Goal: Task Accomplishment & Management: Complete application form

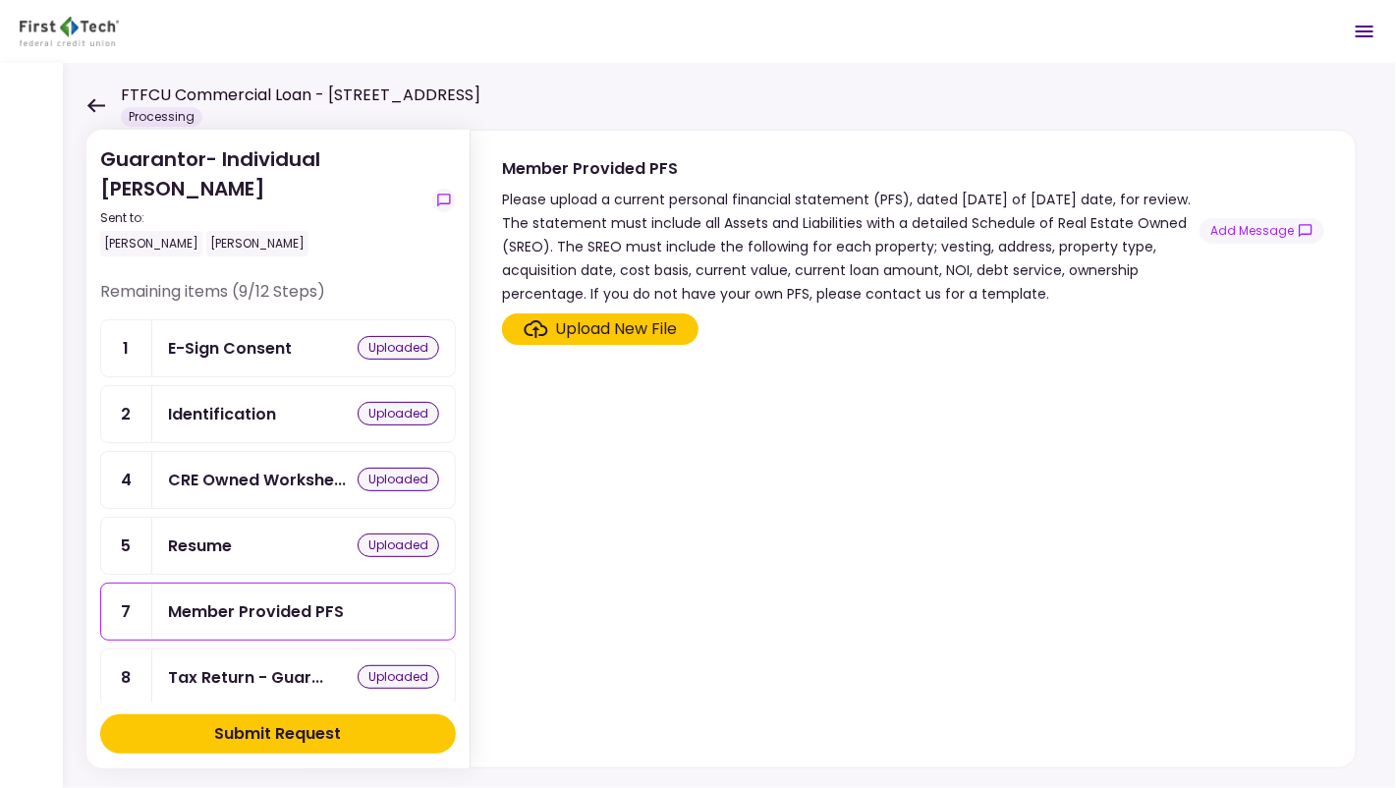
scroll to position [443, 0]
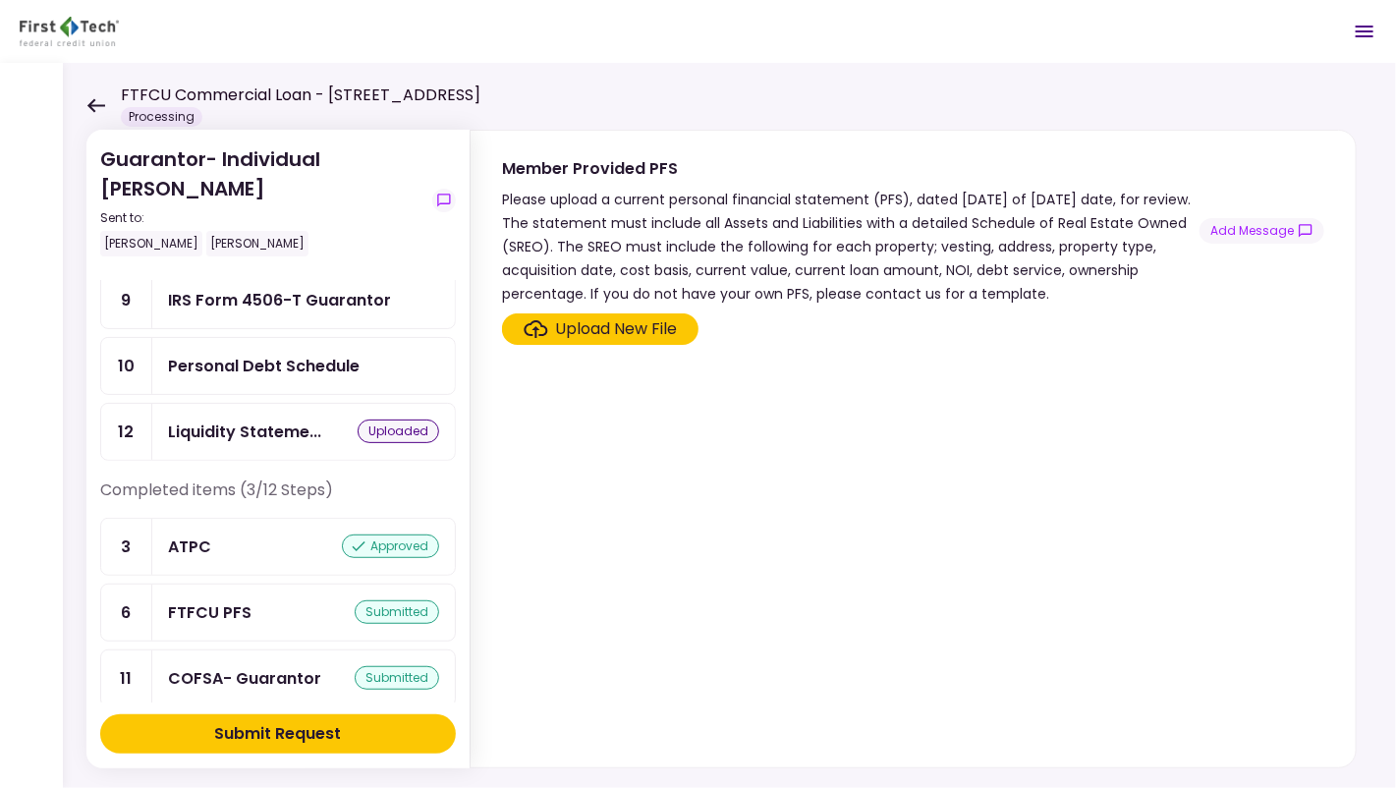
click at [863, 411] on section "Upload New File" at bounding box center [913, 536] width 822 height 446
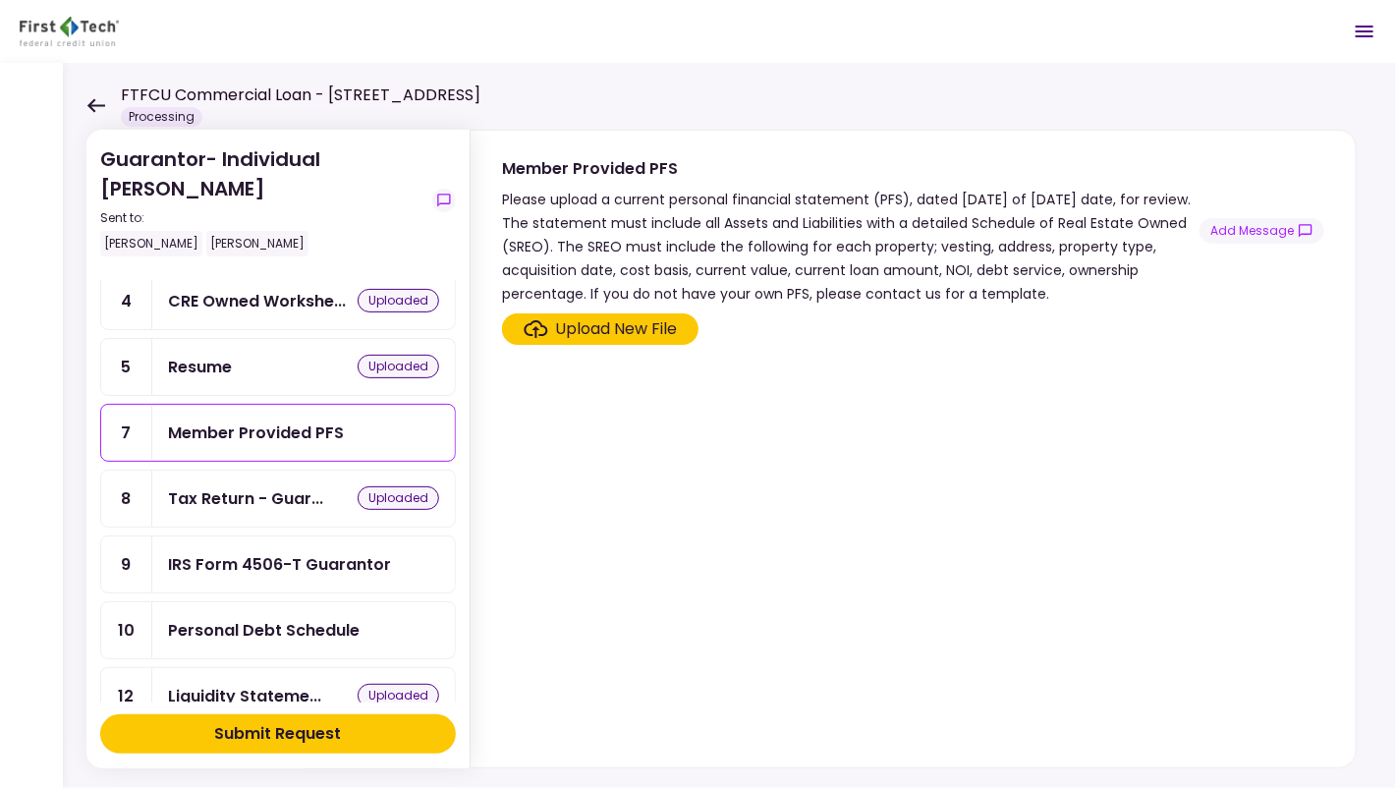
scroll to position [0, 0]
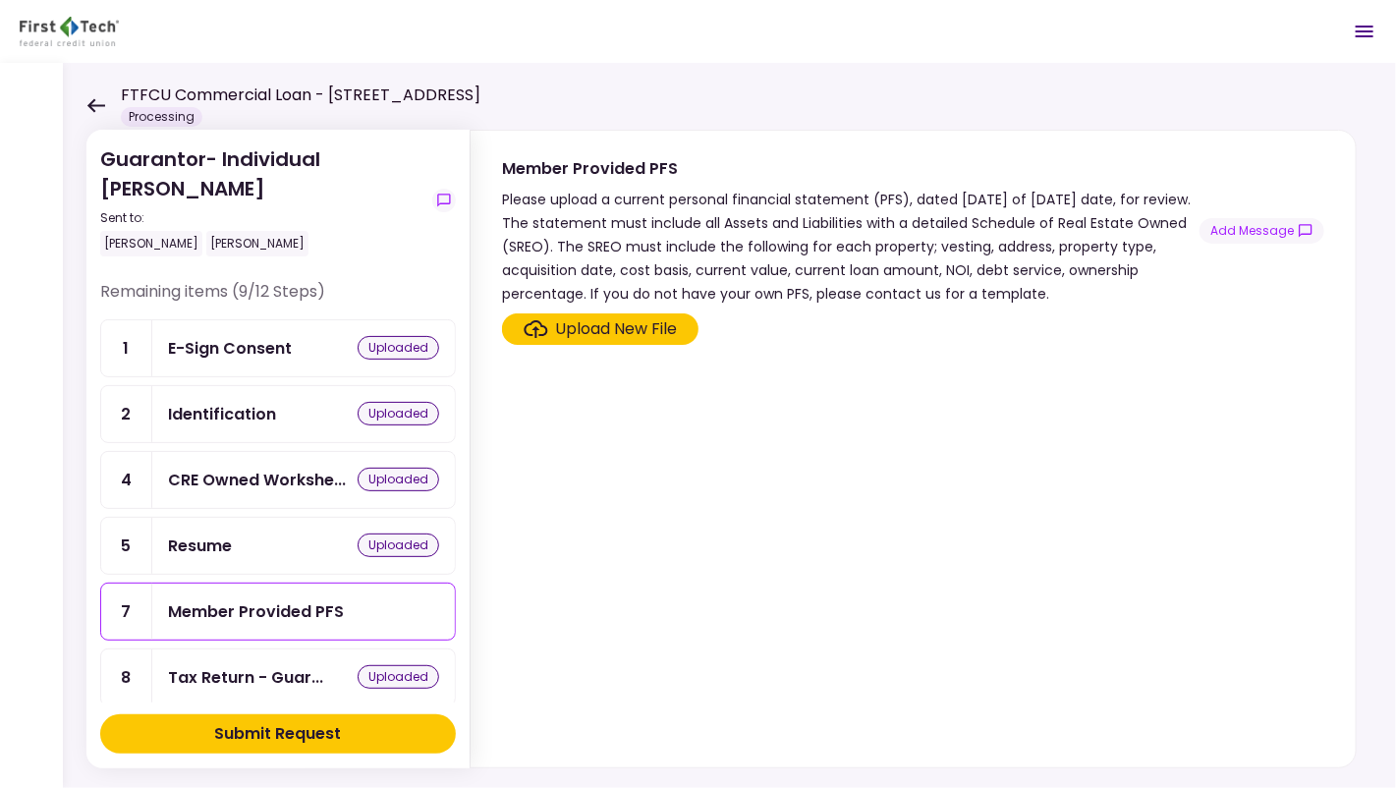
click at [522, 481] on section "Upload New File" at bounding box center [913, 536] width 822 height 446
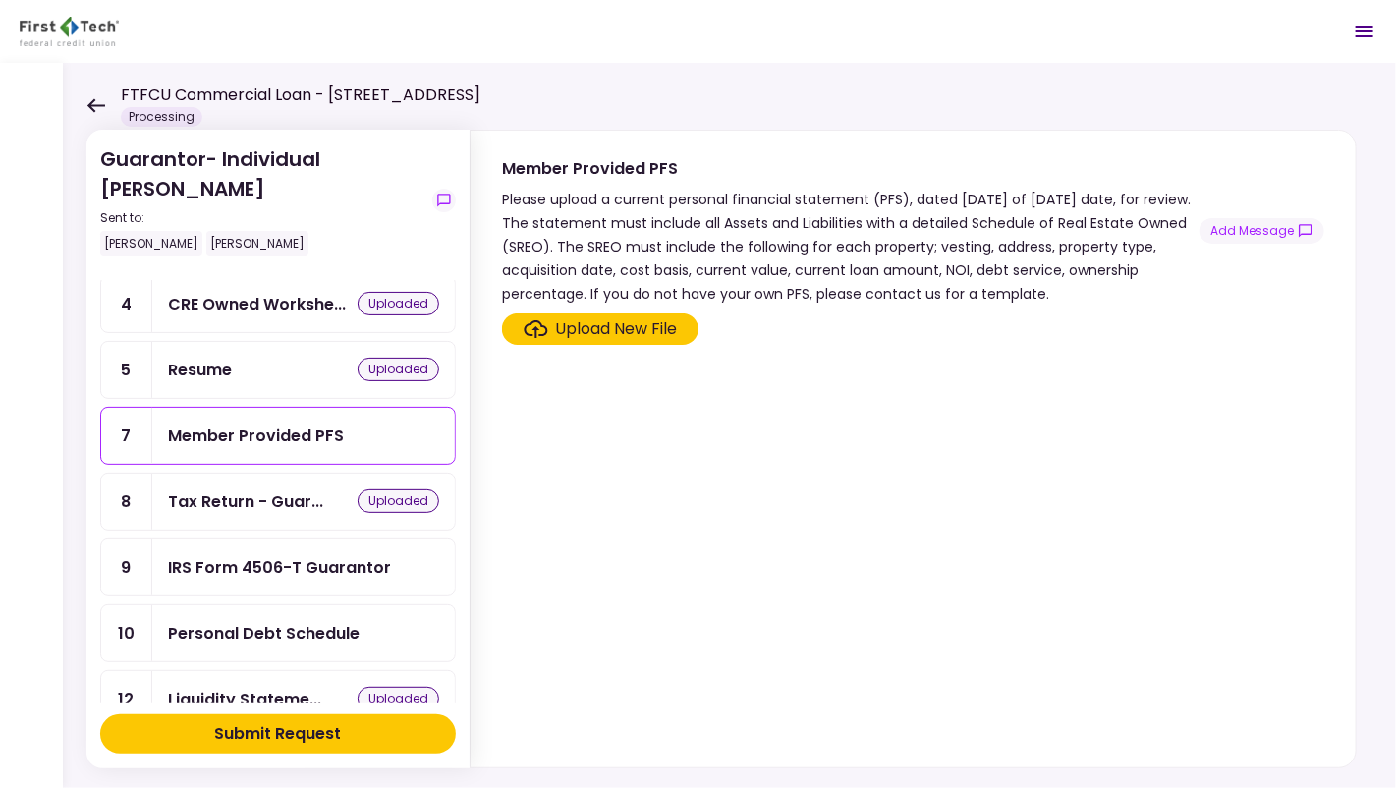
scroll to position [170, 0]
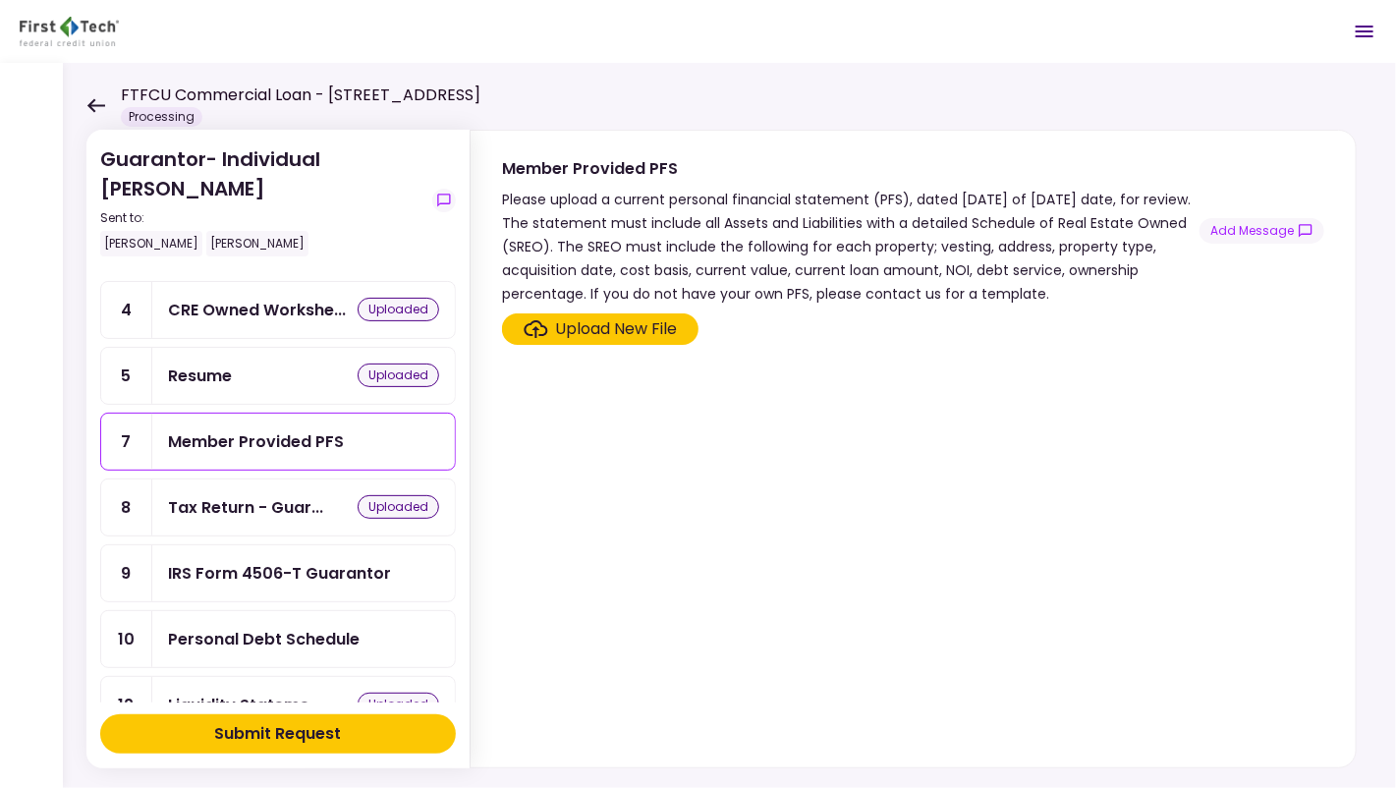
click at [313, 435] on div "Member Provided PFS" at bounding box center [256, 441] width 176 height 25
click at [598, 328] on div "Upload New File" at bounding box center [617, 329] width 122 height 24
click at [0, 0] on input "Upload New File" at bounding box center [0, 0] width 0 height 0
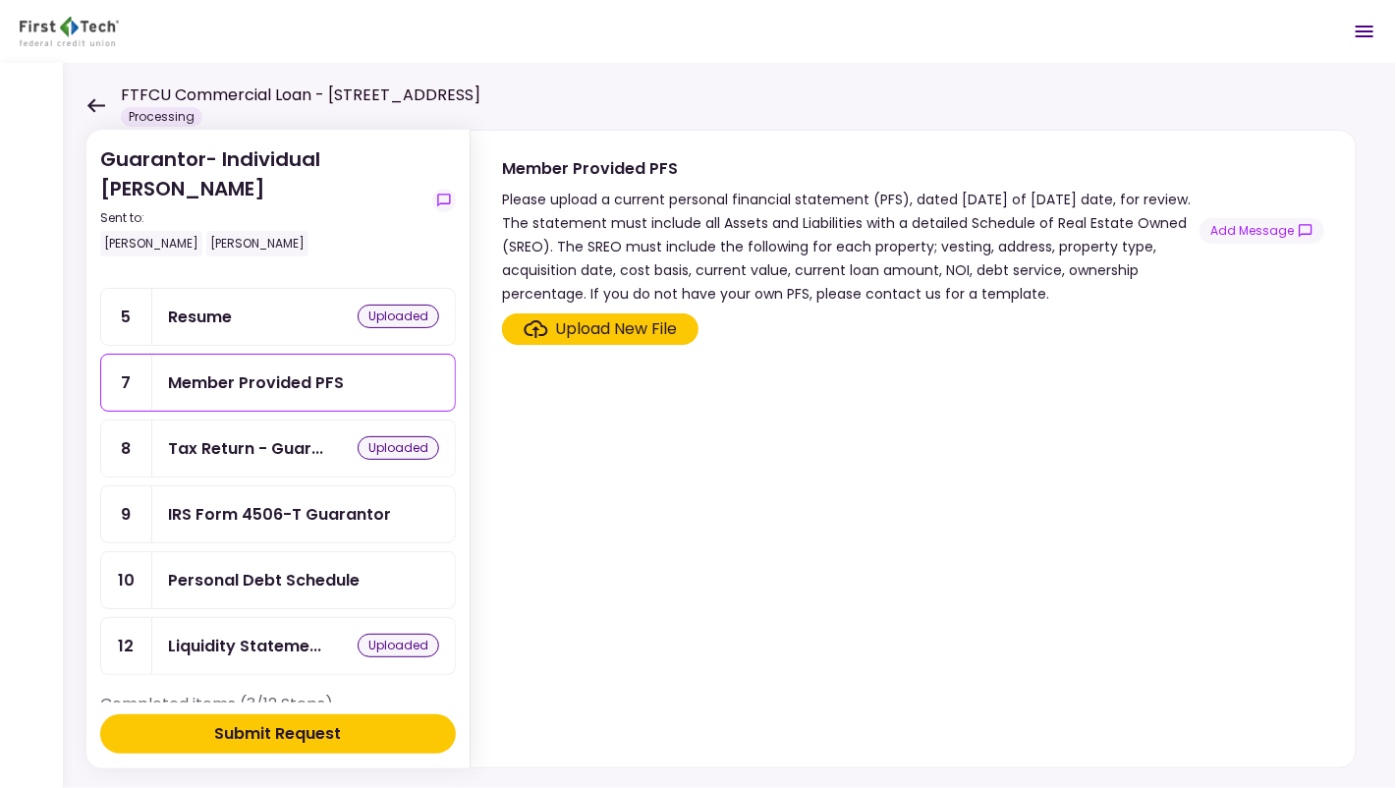
scroll to position [197, 0]
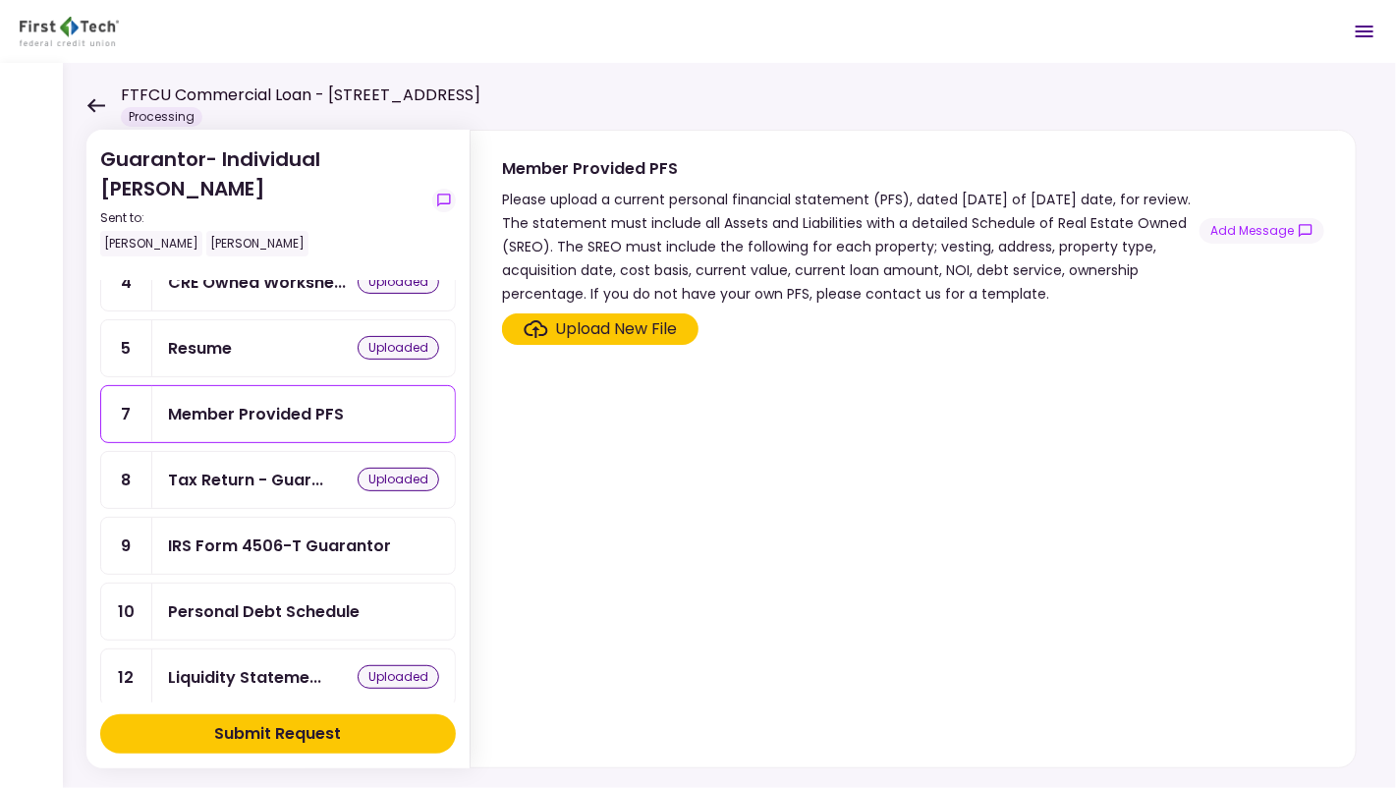
click at [928, 507] on section "Upload New File" at bounding box center [913, 536] width 822 height 446
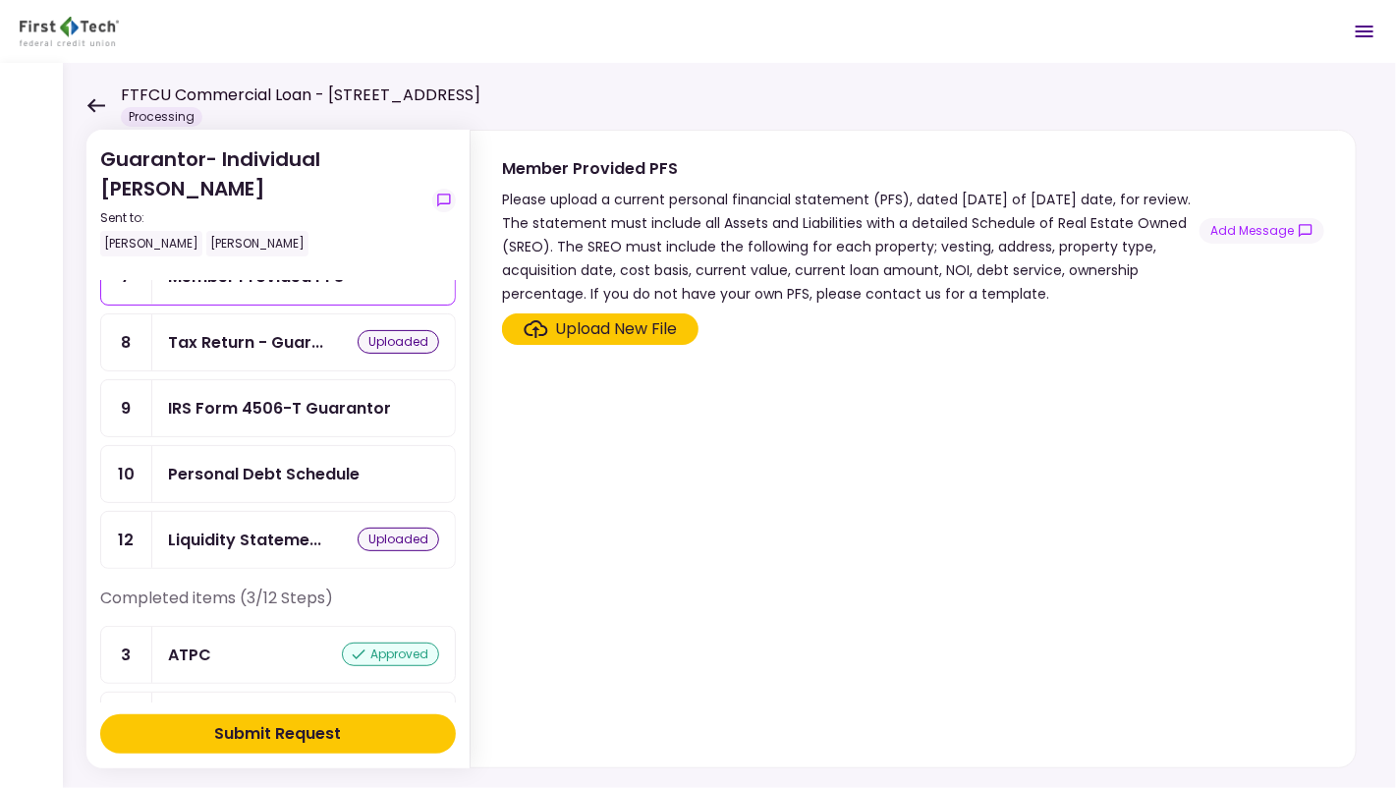
scroll to position [443, 0]
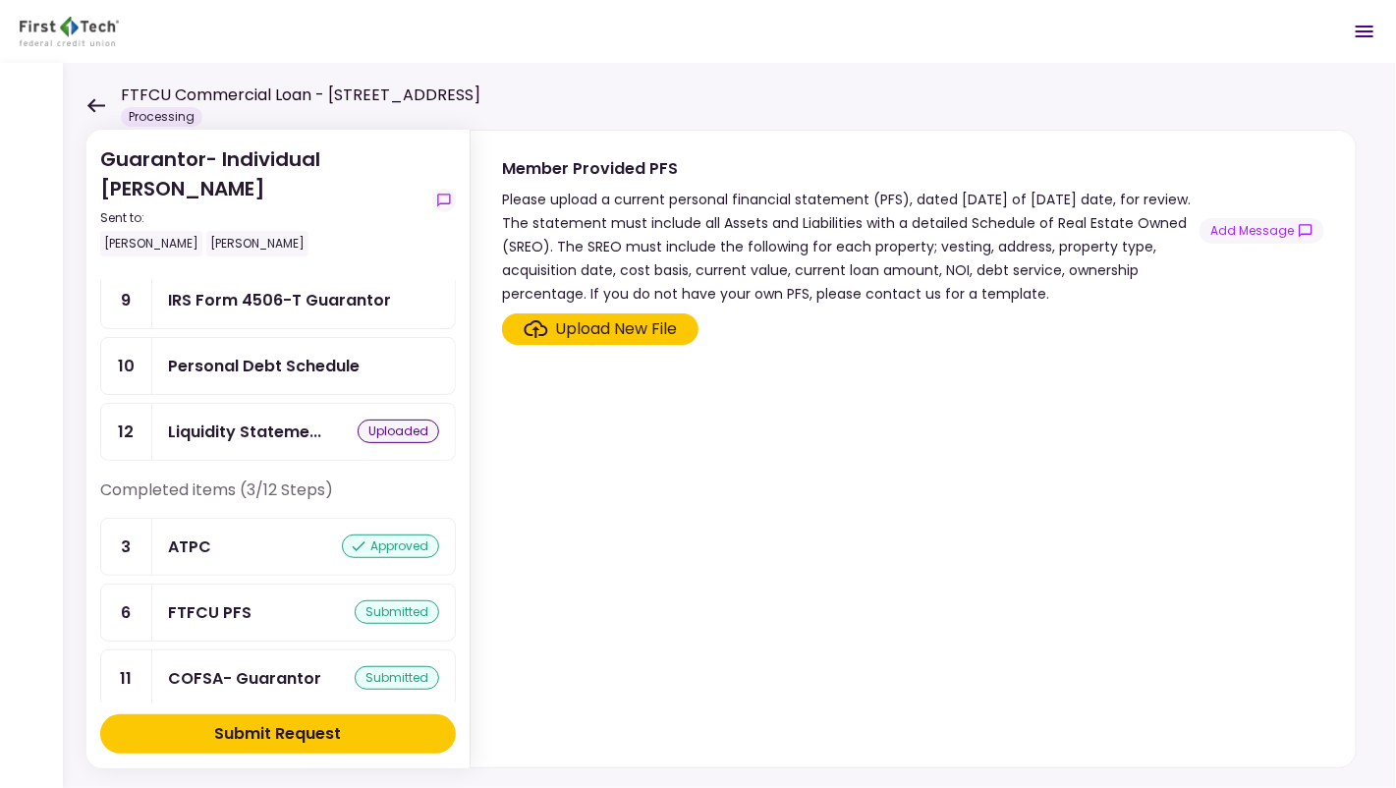
click at [630, 333] on div "Upload New File" at bounding box center [617, 329] width 122 height 24
click at [0, 0] on input "Upload New File" at bounding box center [0, 0] width 0 height 0
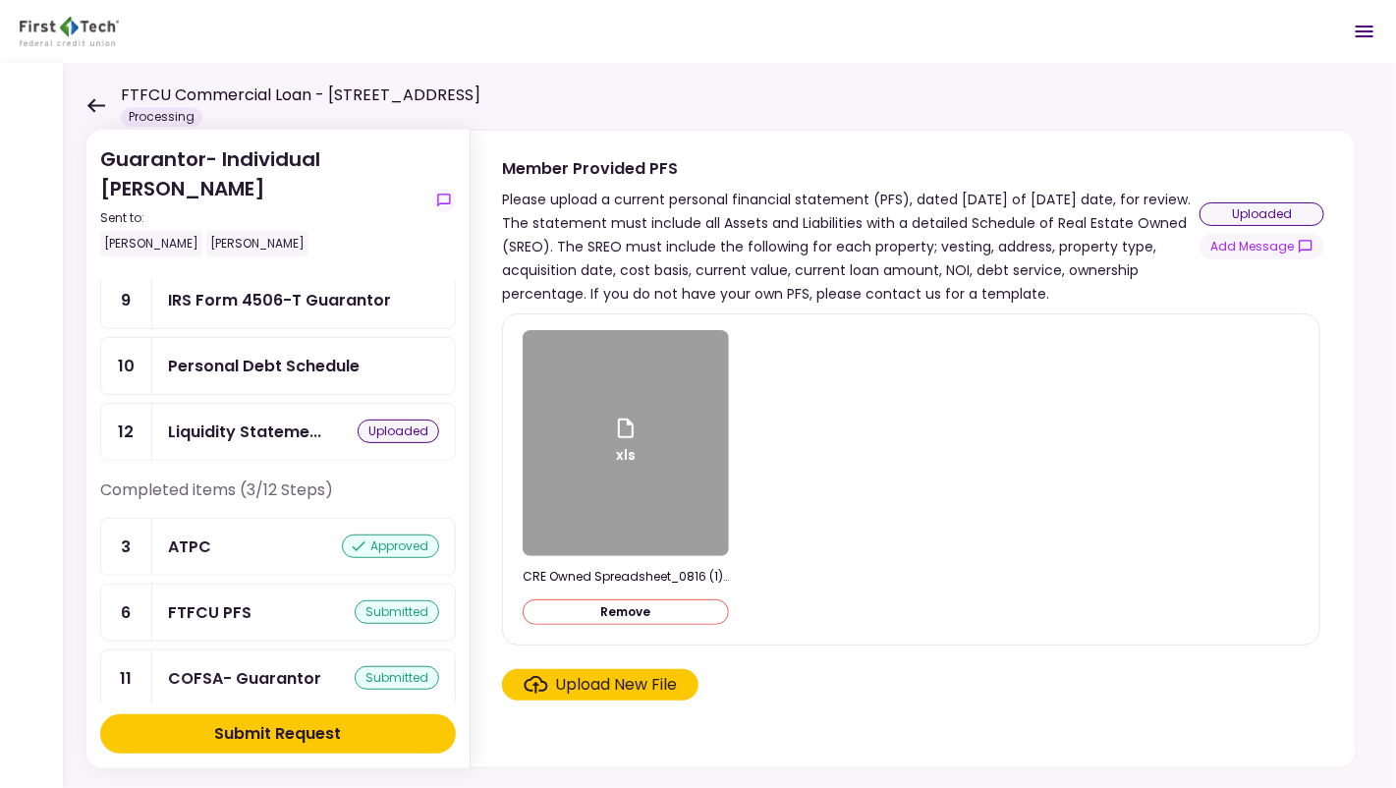
click at [587, 684] on div "Upload New File" at bounding box center [617, 685] width 122 height 24
click at [0, 0] on input "Upload New File" at bounding box center [0, 0] width 0 height 0
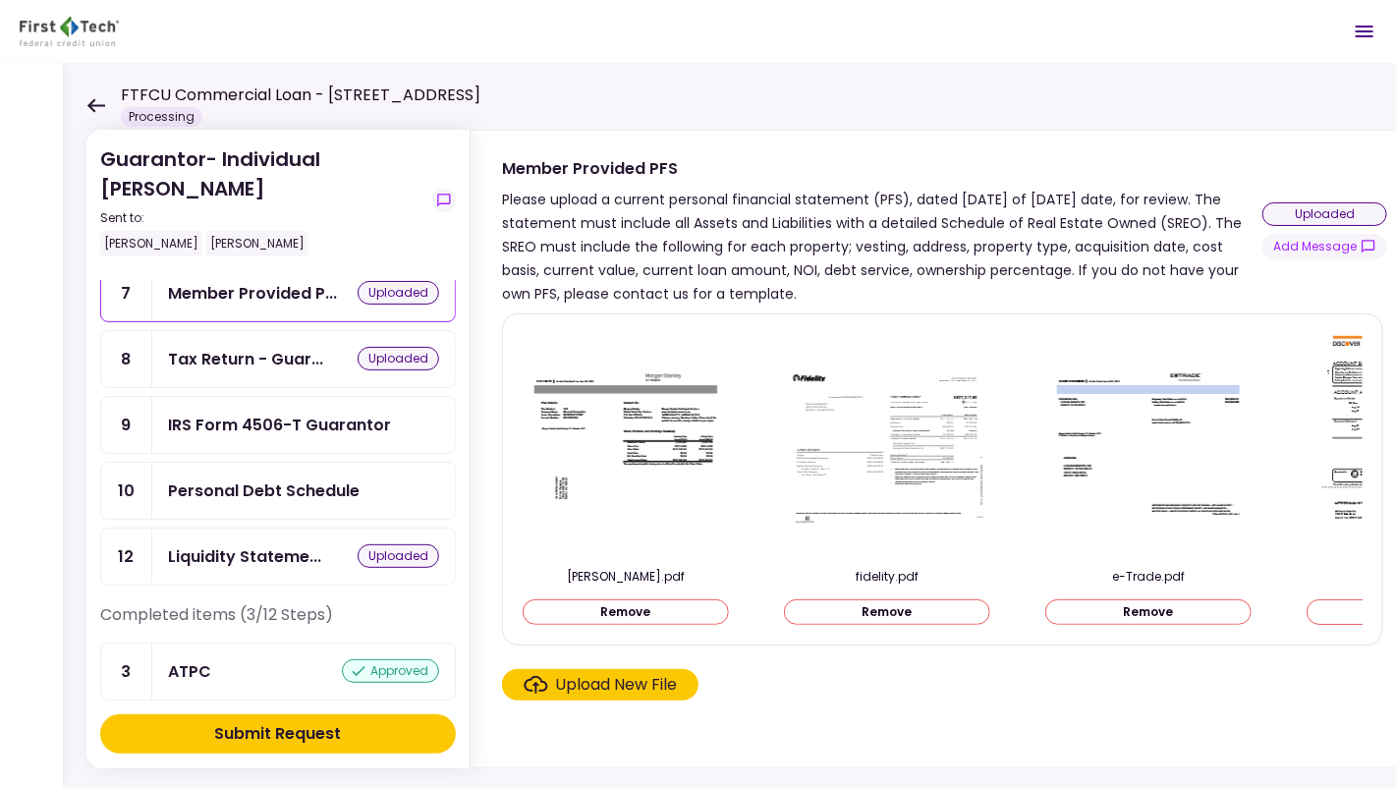
scroll to position [326, 0]
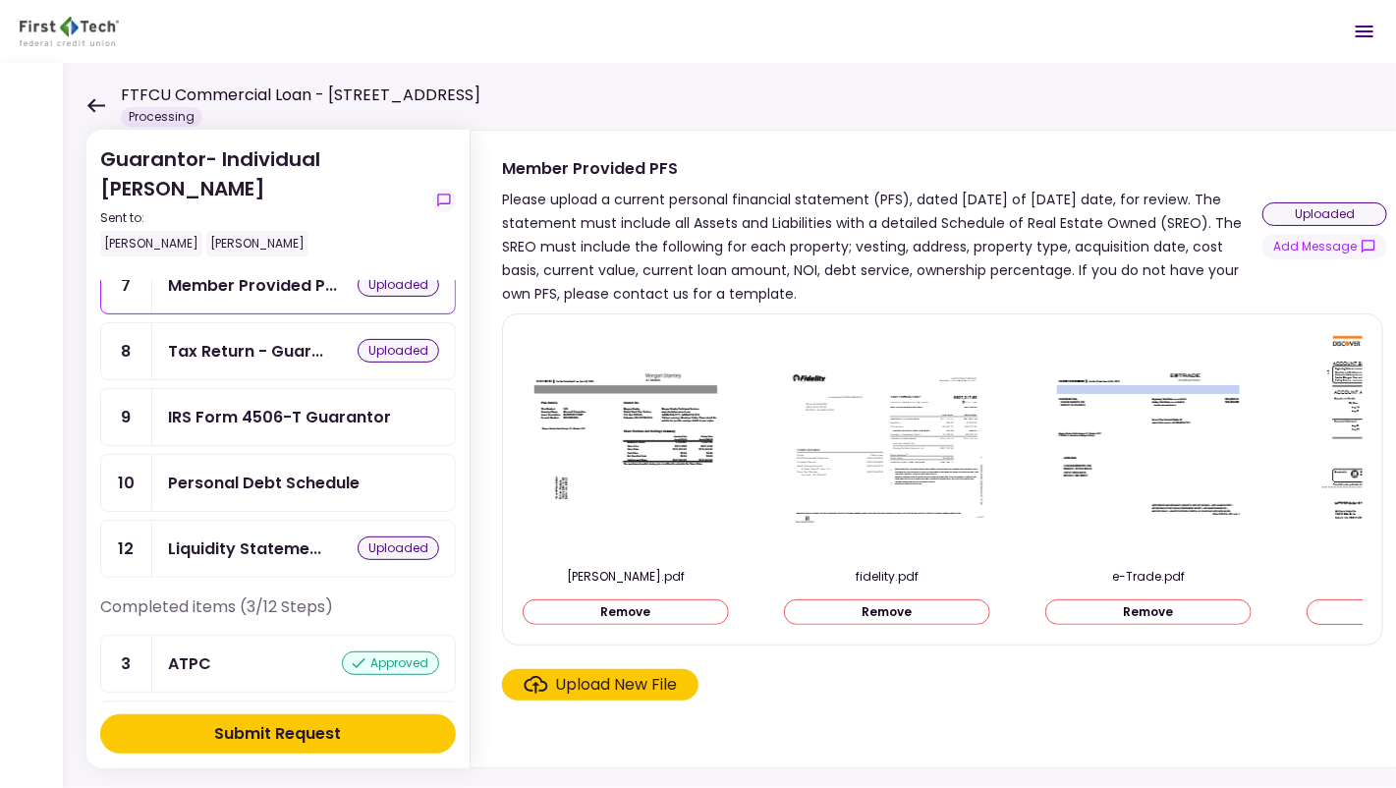
click at [356, 470] on div "Personal Debt Schedule" at bounding box center [264, 482] width 192 height 25
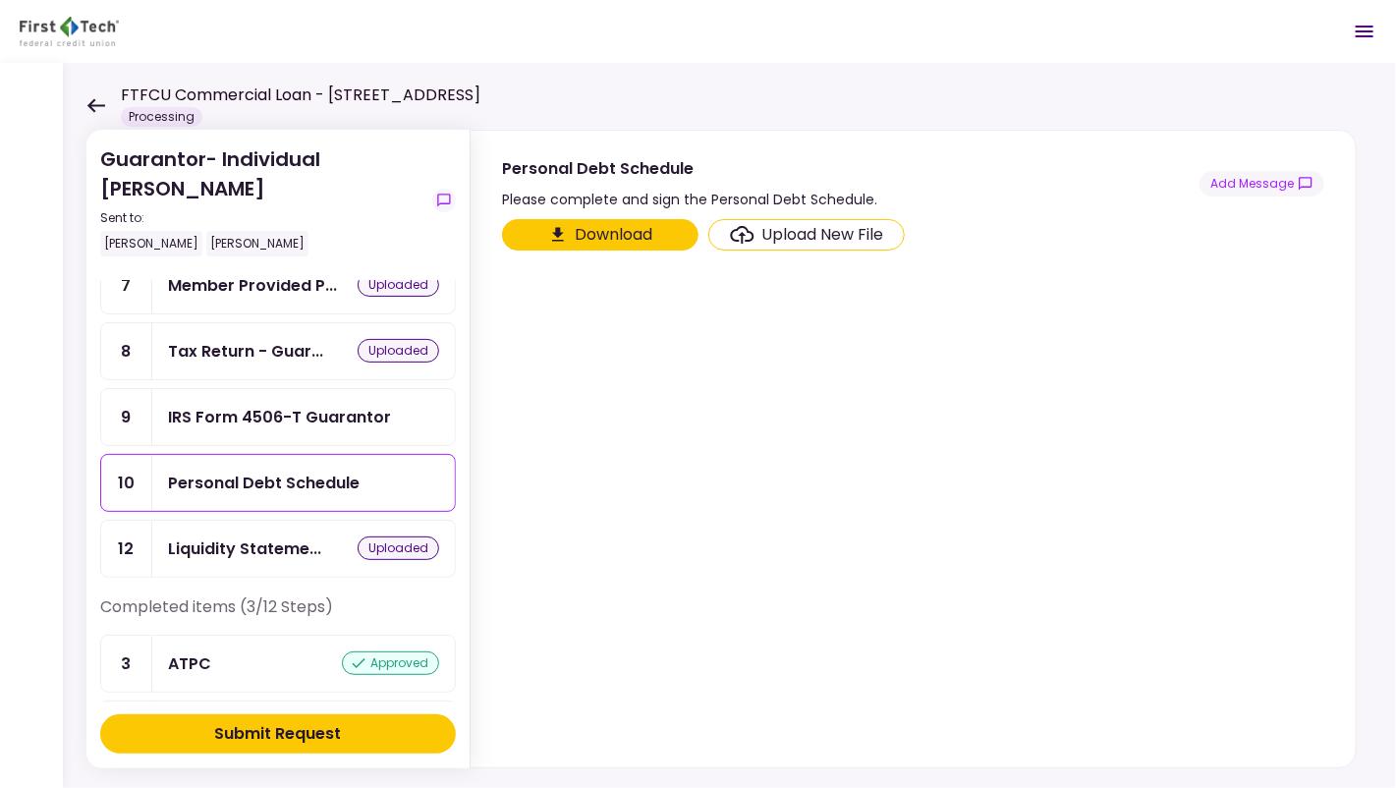
click at [634, 230] on button "Download" at bounding box center [600, 234] width 196 height 31
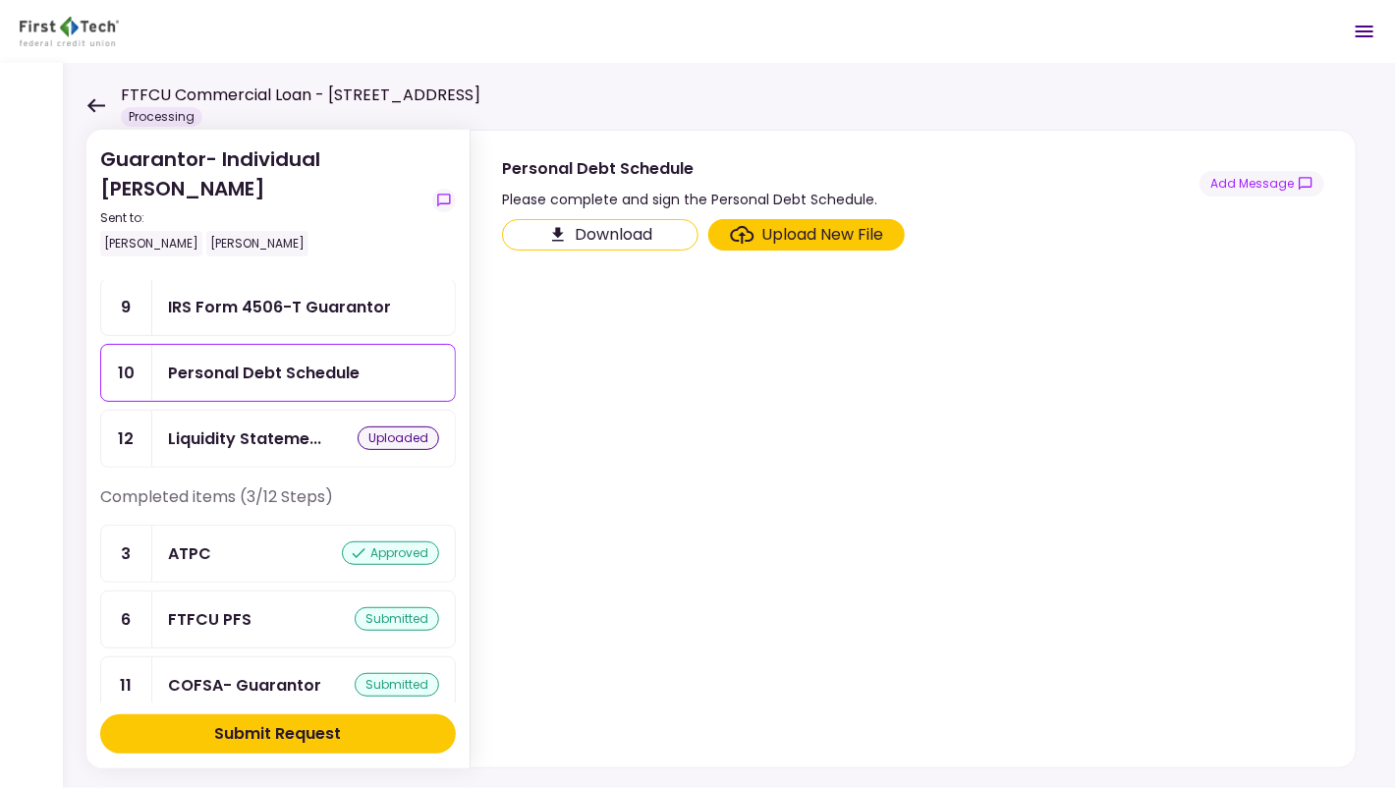
scroll to position [443, 0]
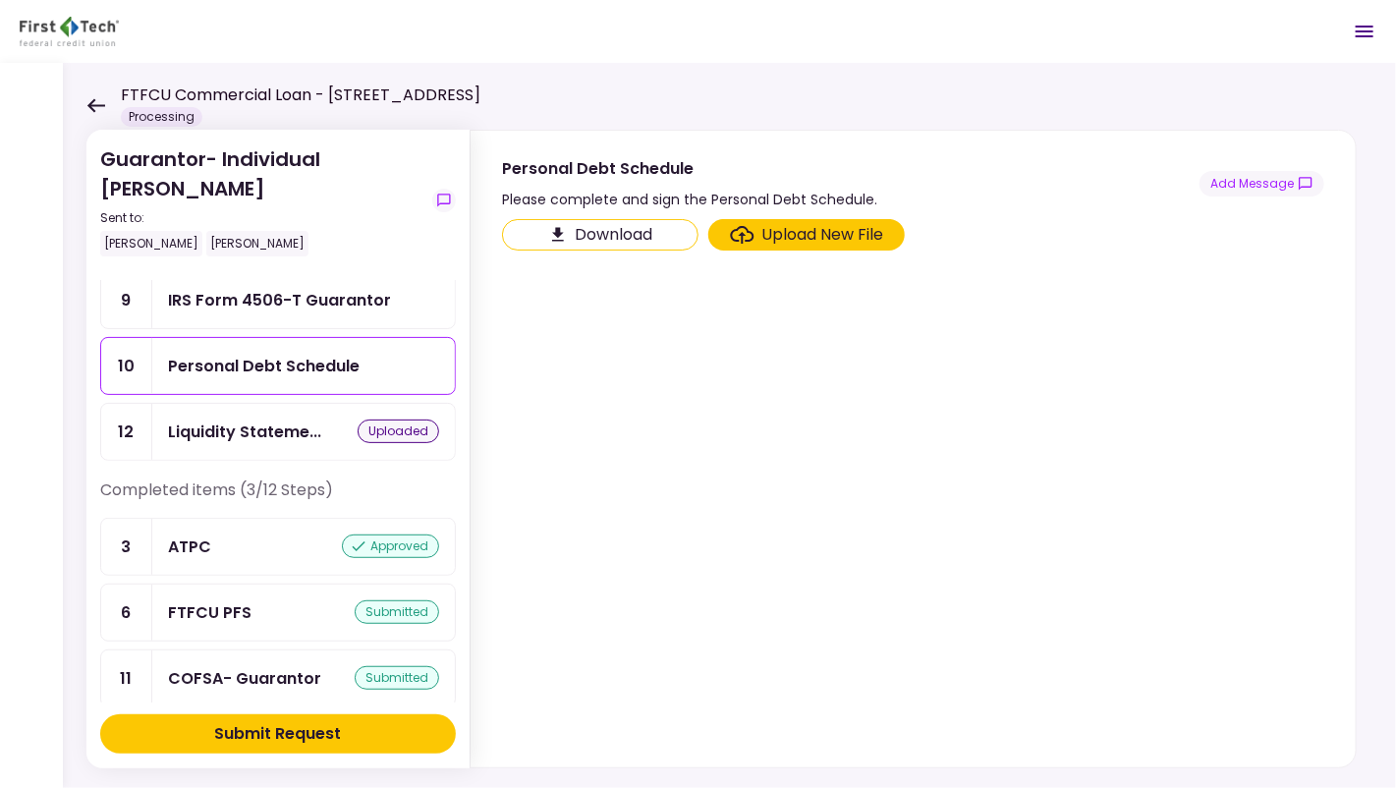
click at [405, 441] on div "Liquidity Stateme... uploaded" at bounding box center [303, 432] width 302 height 56
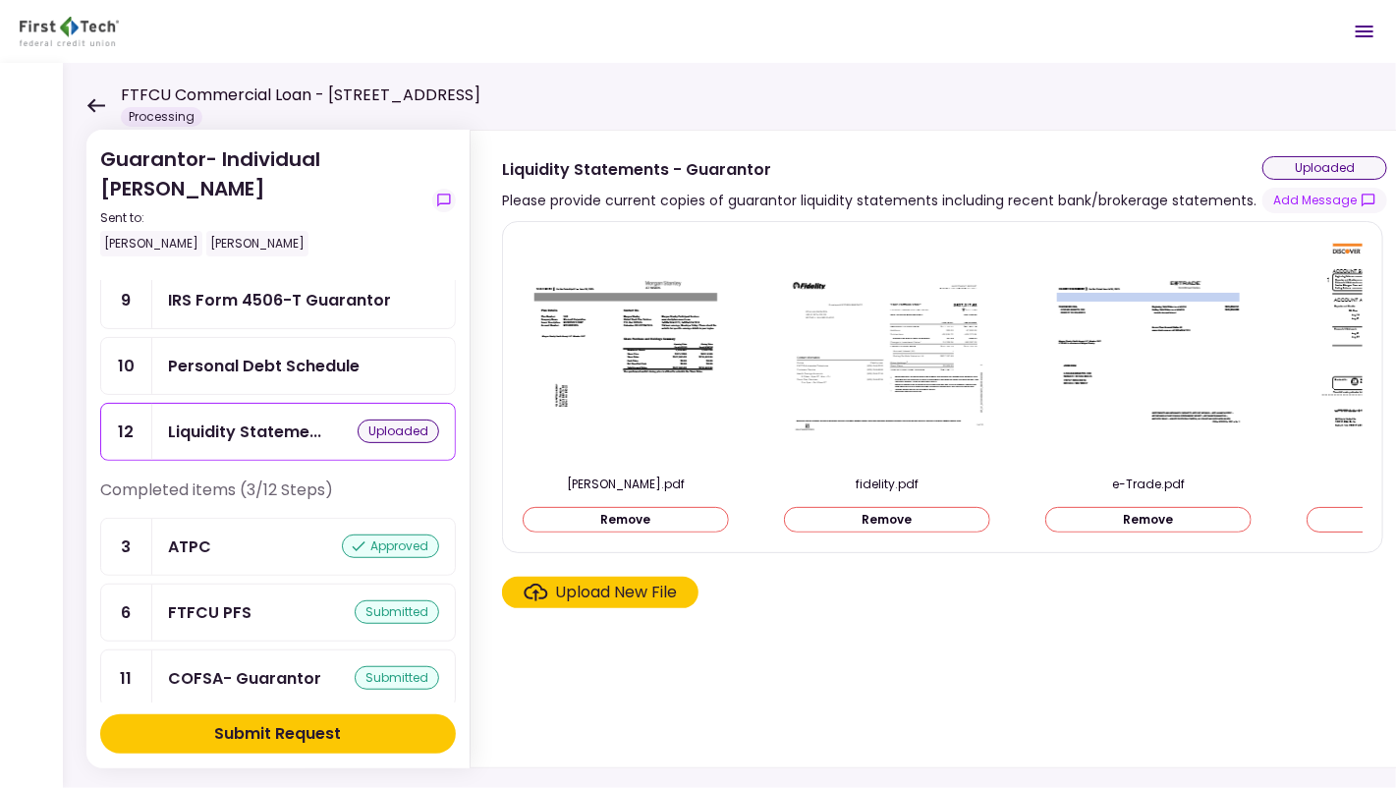
click at [356, 354] on div "Personal Debt Schedule" at bounding box center [264, 366] width 192 height 25
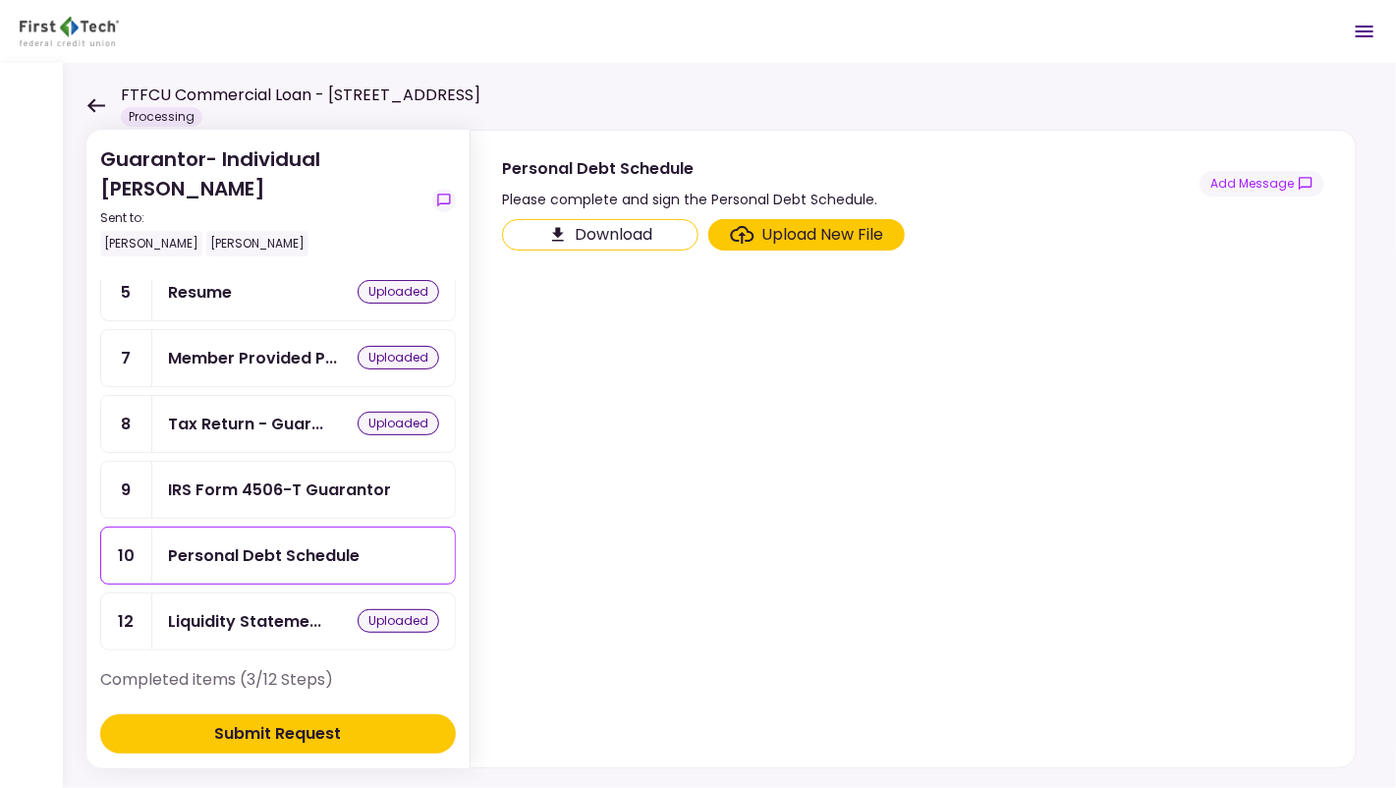
scroll to position [252, 0]
click at [257, 610] on div "Liquidity Stateme..." at bounding box center [244, 622] width 153 height 25
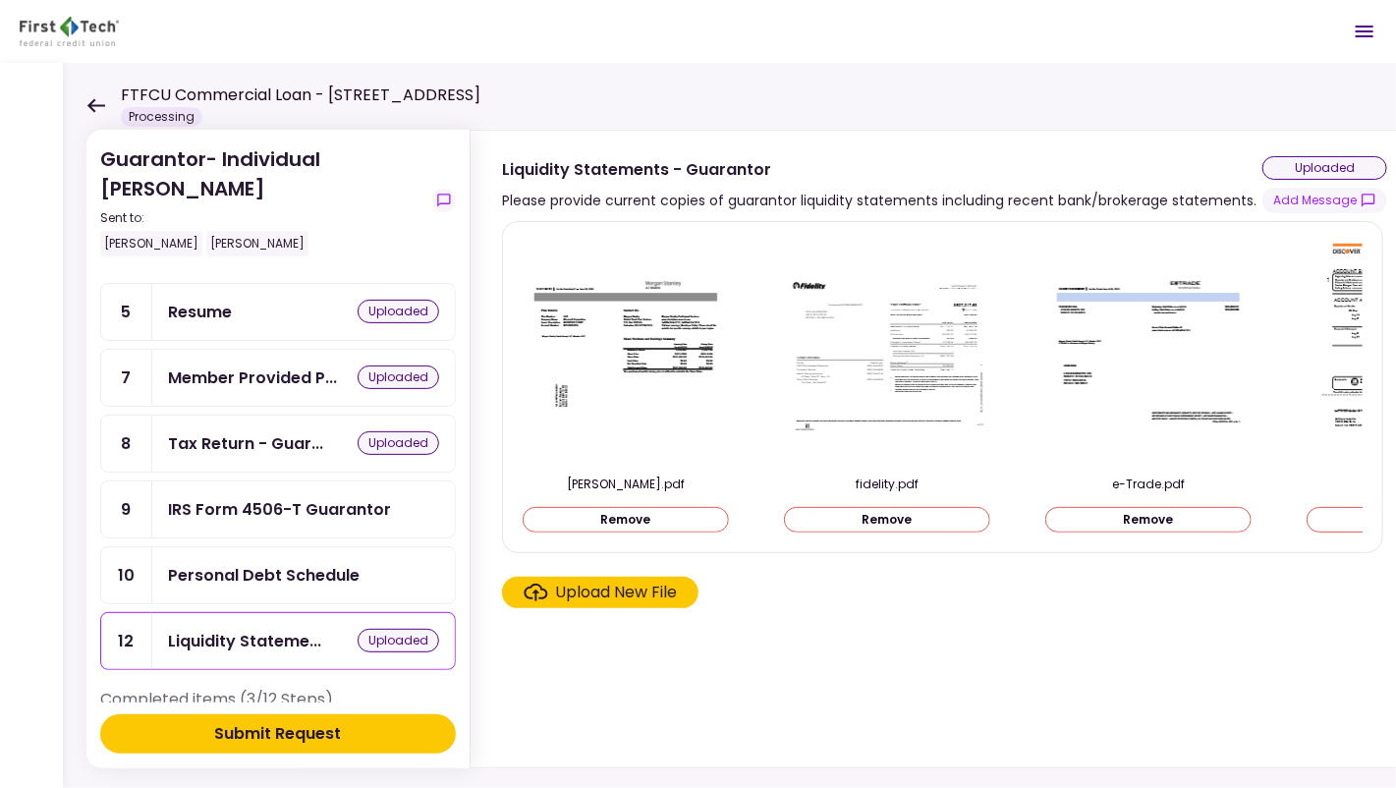
scroll to position [212, 0]
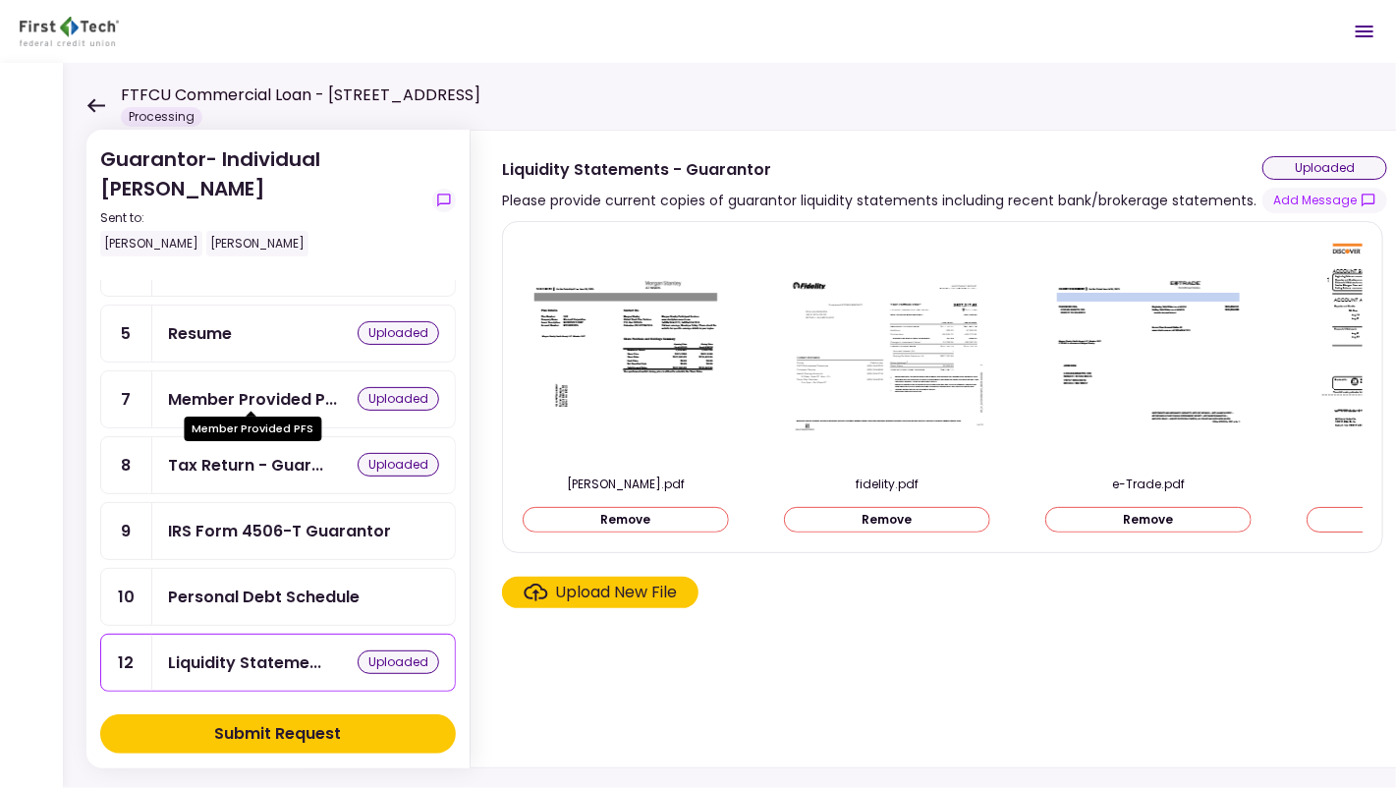
click at [293, 402] on div "Member Provided P..." at bounding box center [252, 399] width 169 height 25
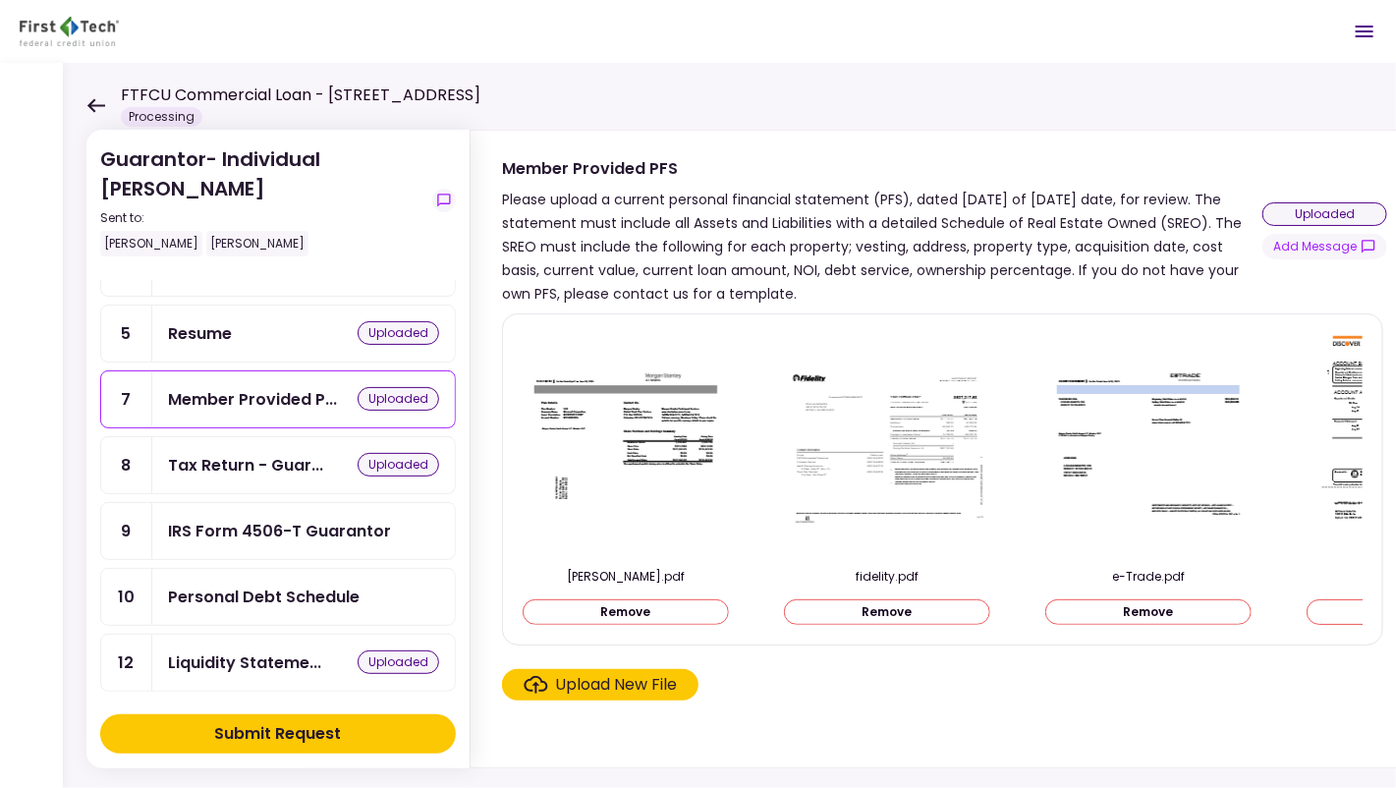
click at [642, 690] on div "Upload New File" at bounding box center [617, 685] width 122 height 24
click at [0, 0] on input "Upload New File" at bounding box center [0, 0] width 0 height 0
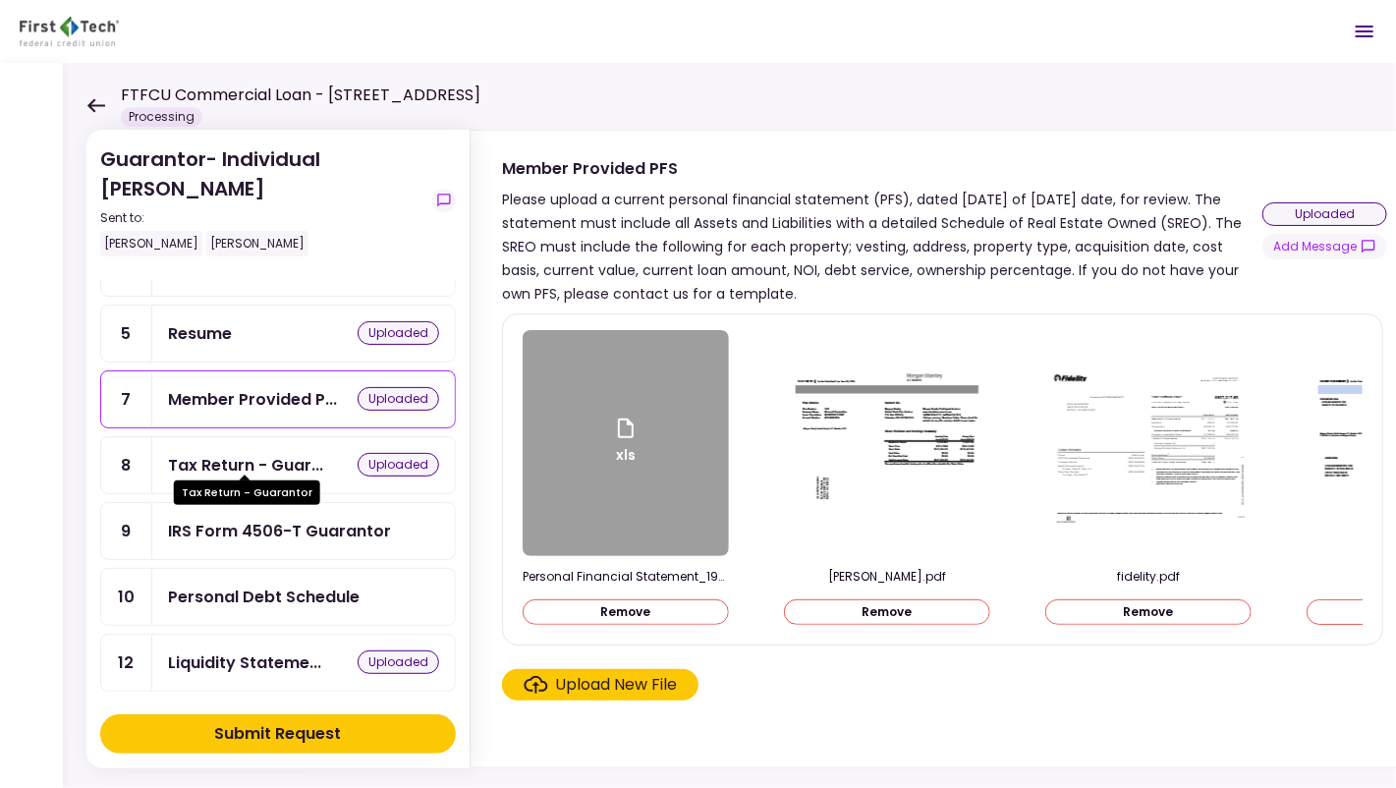
click at [215, 461] on div "Tax Return - Guar..." at bounding box center [245, 465] width 155 height 25
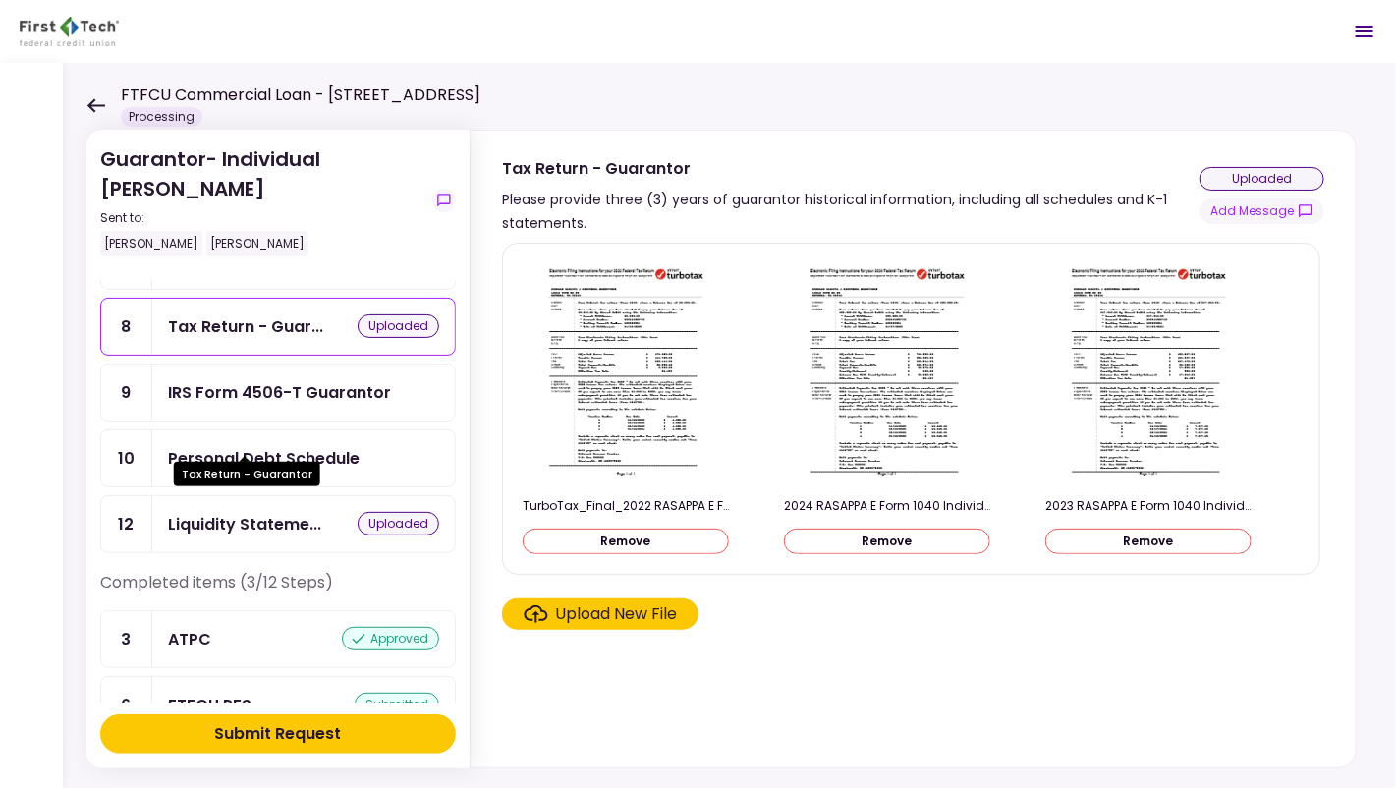
scroll to position [360, 0]
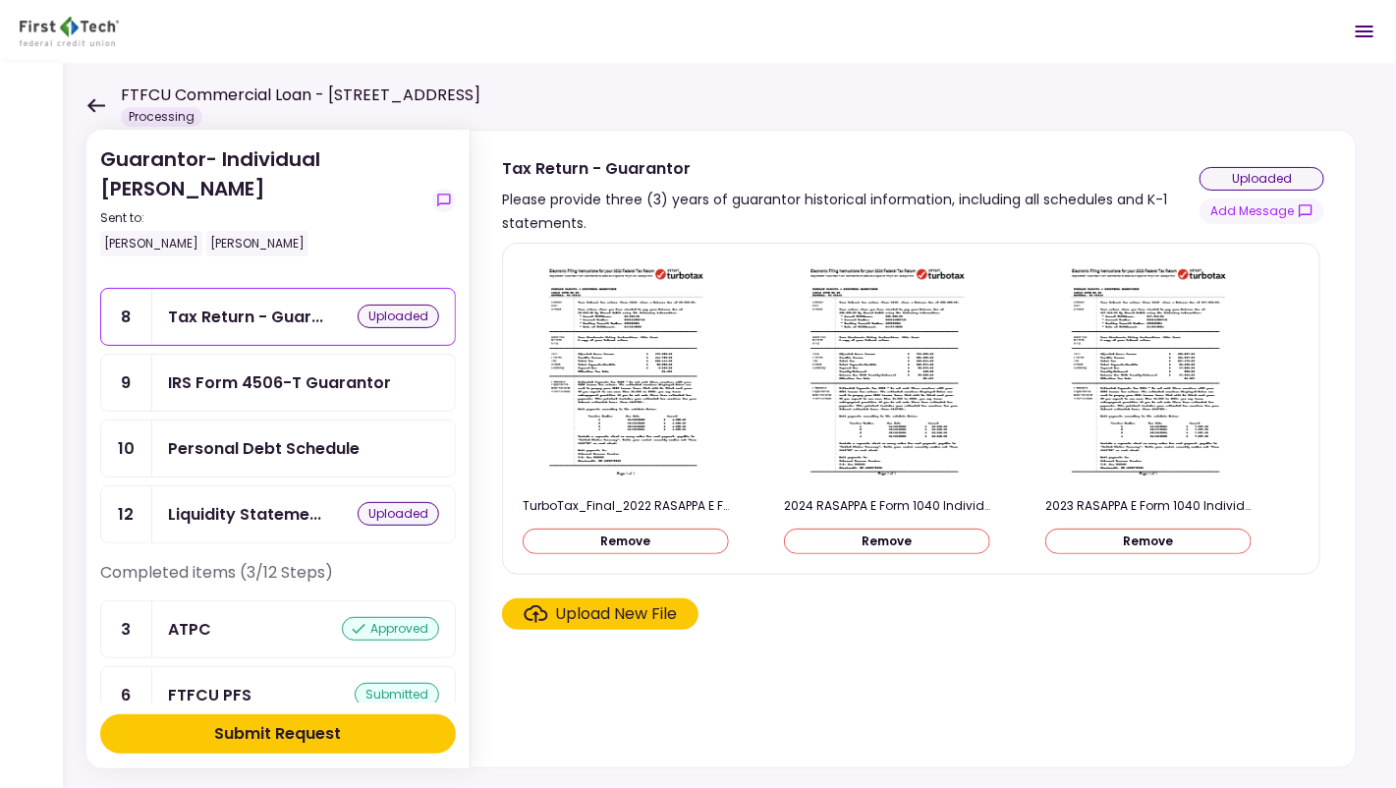
click at [225, 436] on div "Personal Debt Schedule" at bounding box center [264, 448] width 192 height 25
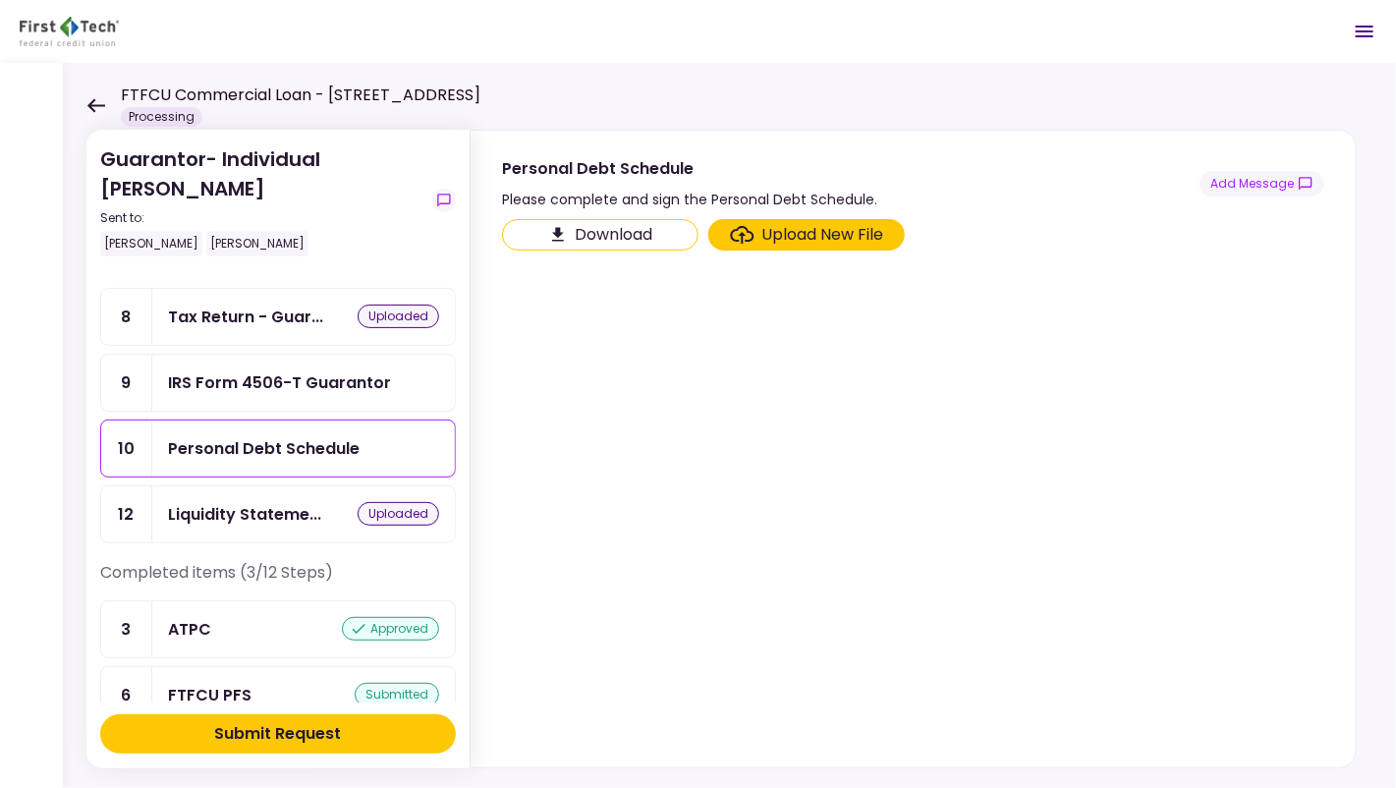
click at [228, 502] on div "Liquidity Stateme..." at bounding box center [244, 514] width 153 height 25
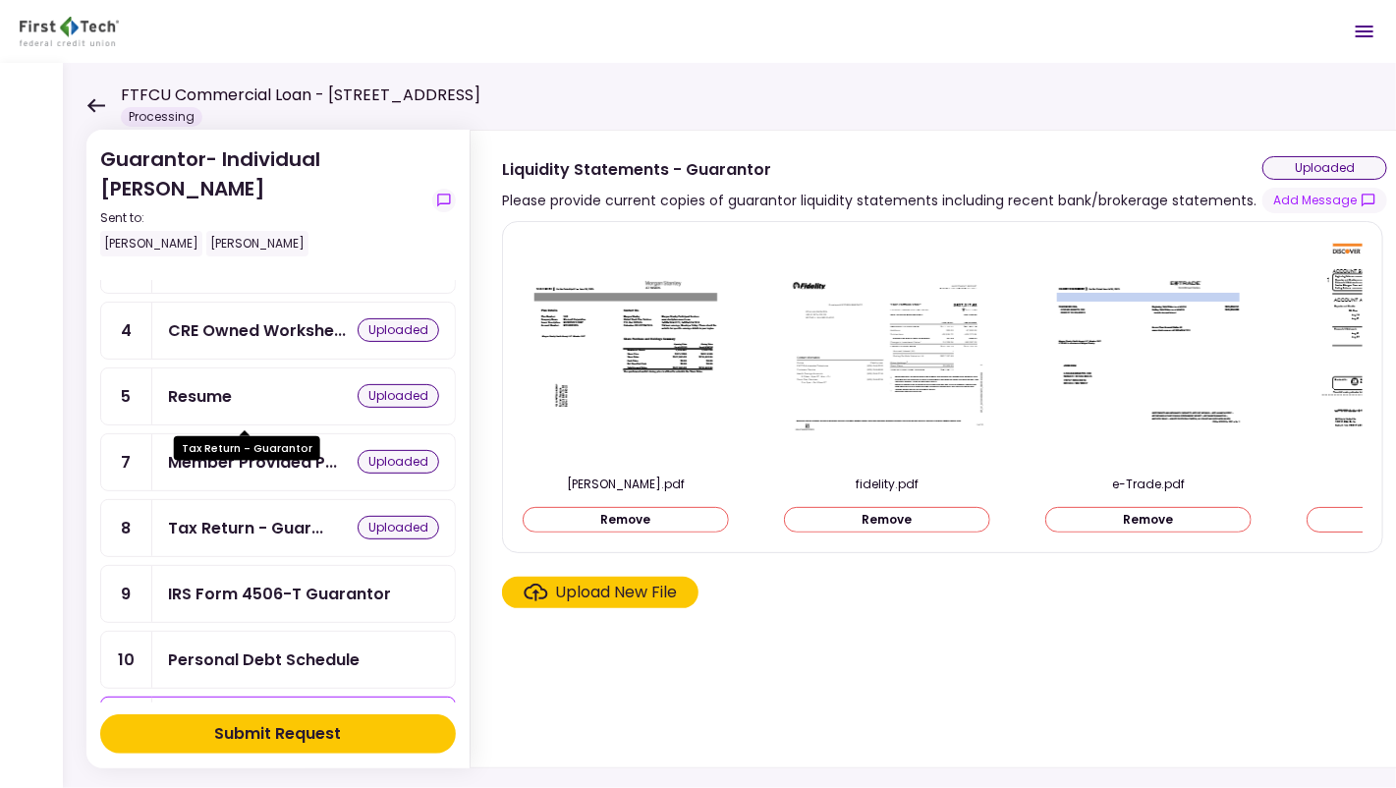
scroll to position [286, 0]
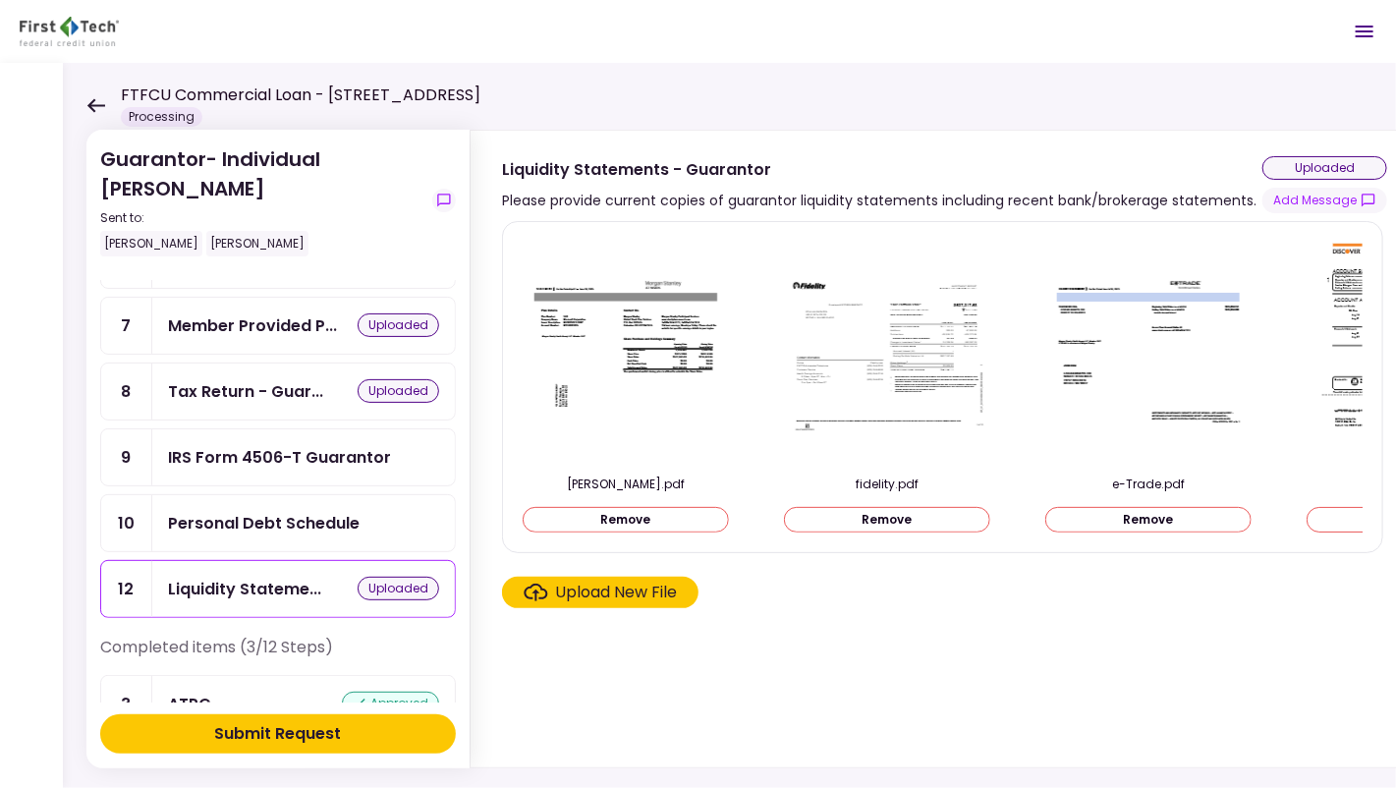
click at [282, 513] on div "Personal Debt Schedule" at bounding box center [264, 523] width 192 height 25
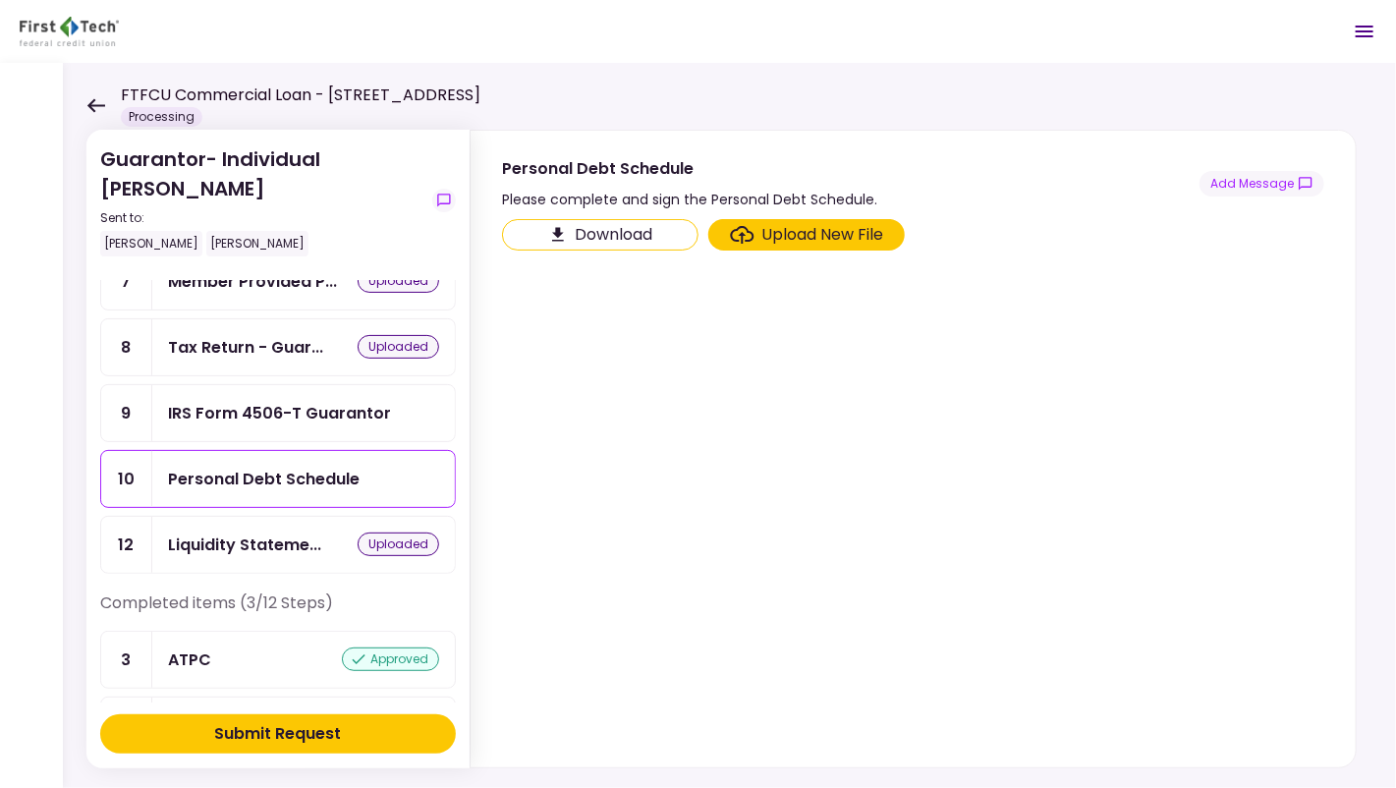
scroll to position [409, 0]
